Goal: Navigation & Orientation: Find specific page/section

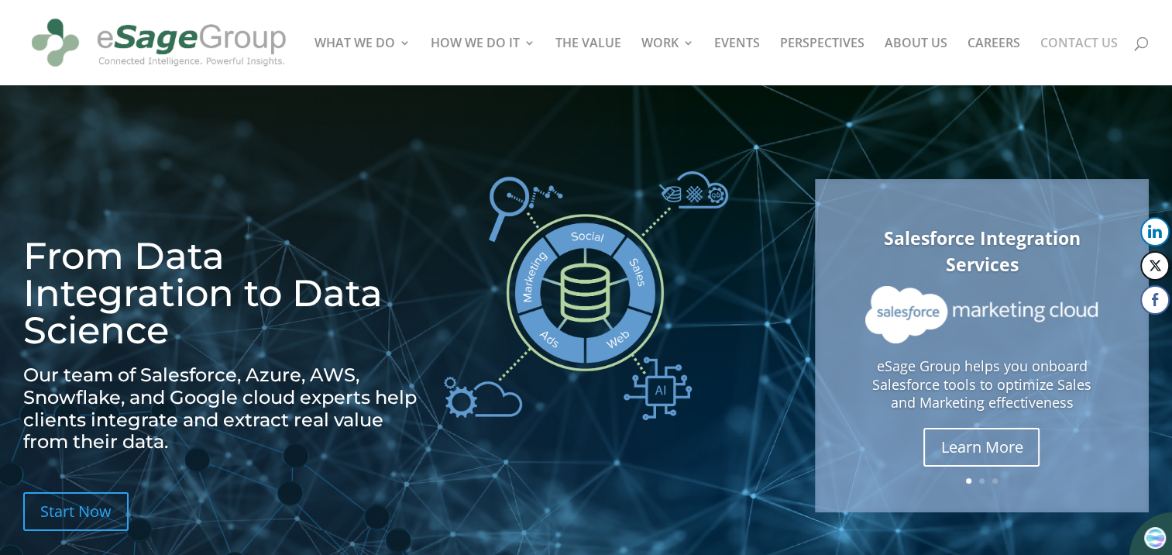
click at [1091, 42] on link "CONTACT US" at bounding box center [1079, 61] width 77 height 48
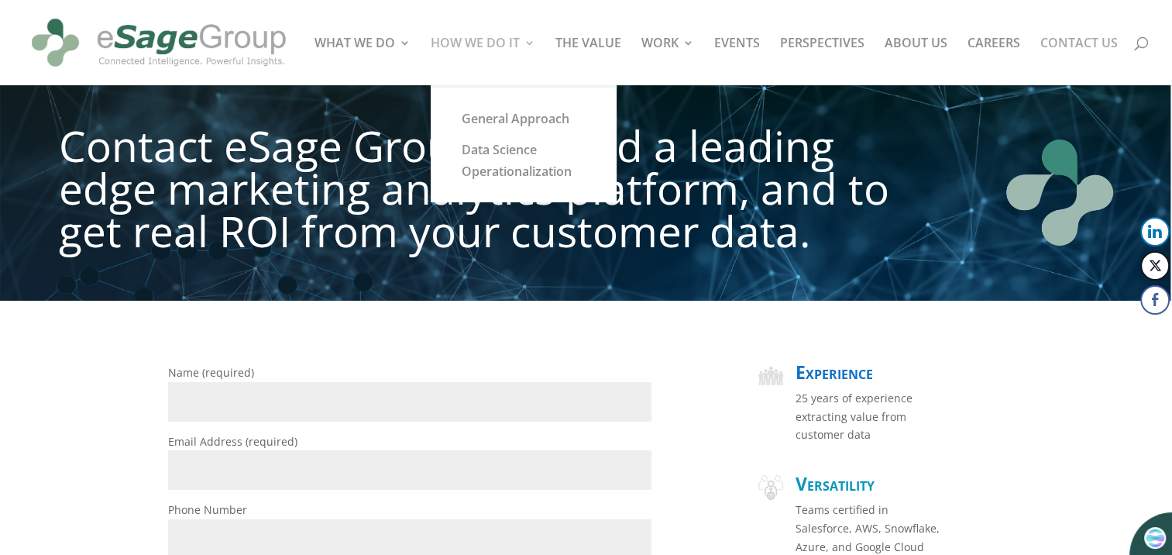
click at [462, 41] on link "HOW WE DO IT" at bounding box center [483, 61] width 105 height 48
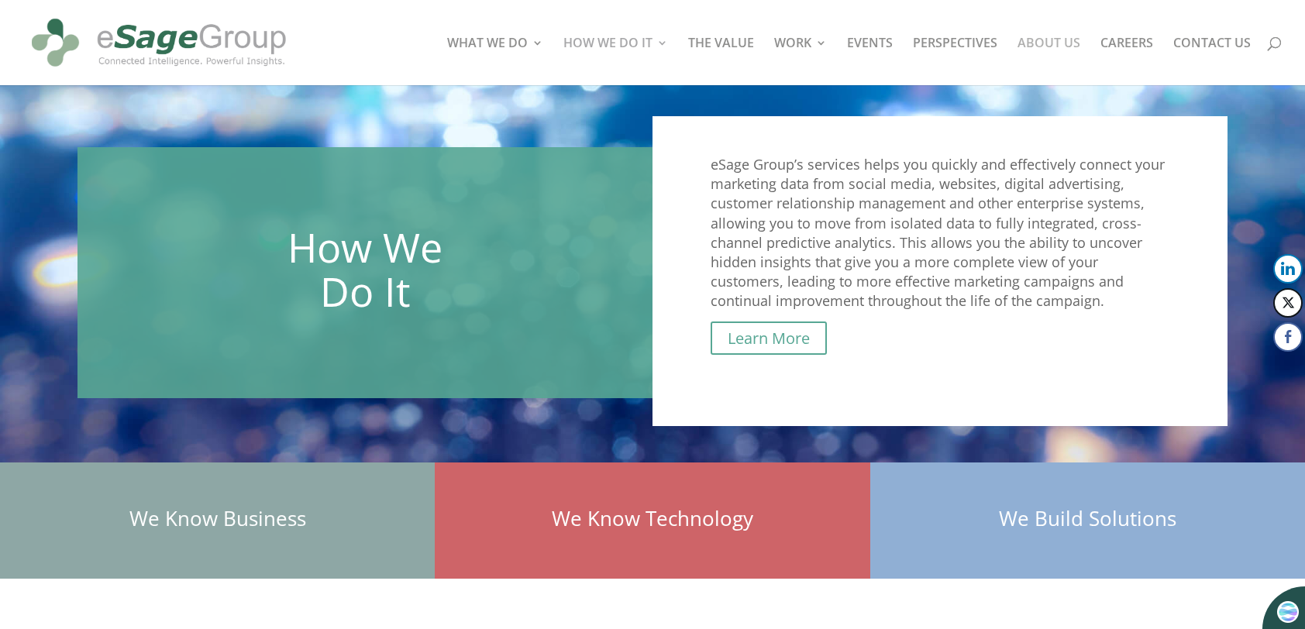
click at [1058, 40] on link "ABOUT US" at bounding box center [1048, 61] width 63 height 48
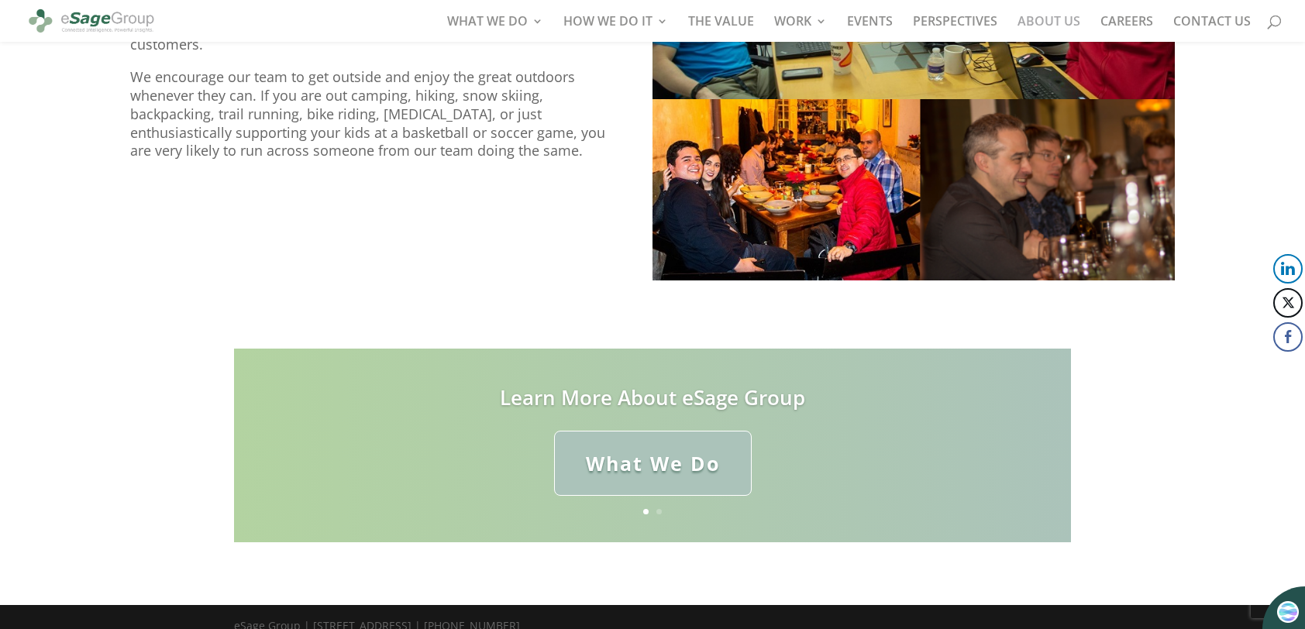
scroll to position [1589, 0]
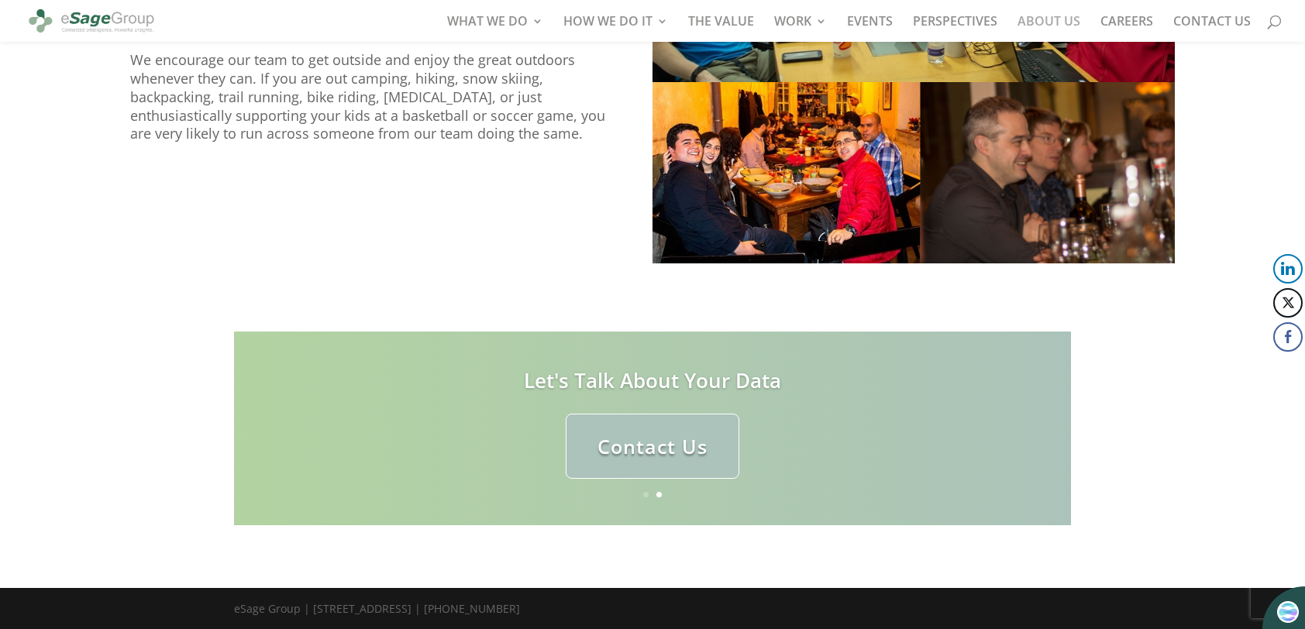
click at [799, 174] on img at bounding box center [913, 67] width 522 height 392
click at [661, 452] on link "What We Do" at bounding box center [653, 447] width 198 height 66
click at [1207, 25] on link "CONTACT US" at bounding box center [1211, 28] width 77 height 26
